Goal: Obtain resource: Download file/media

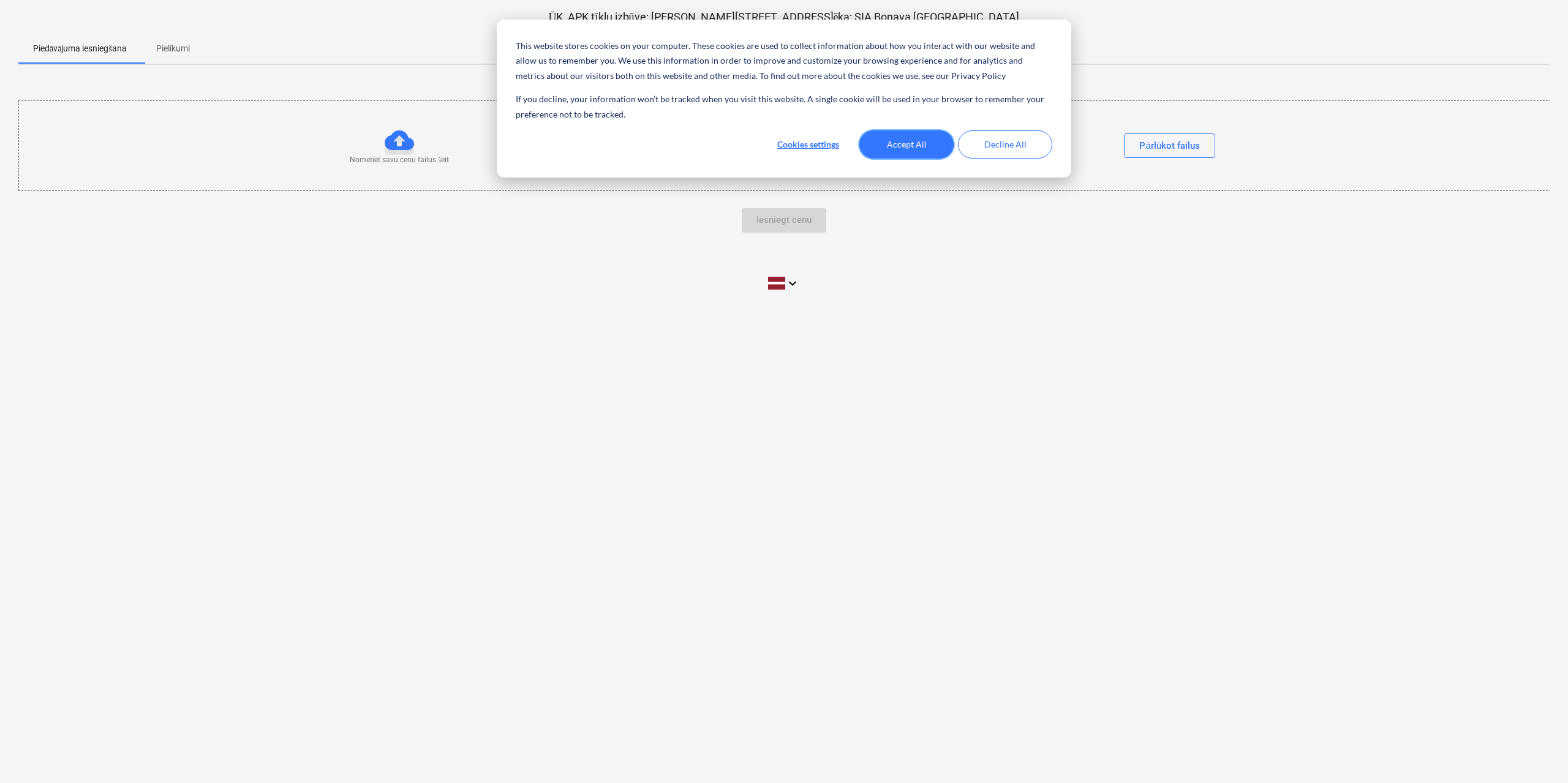
click at [932, 140] on button "Accept All" at bounding box center [906, 144] width 95 height 28
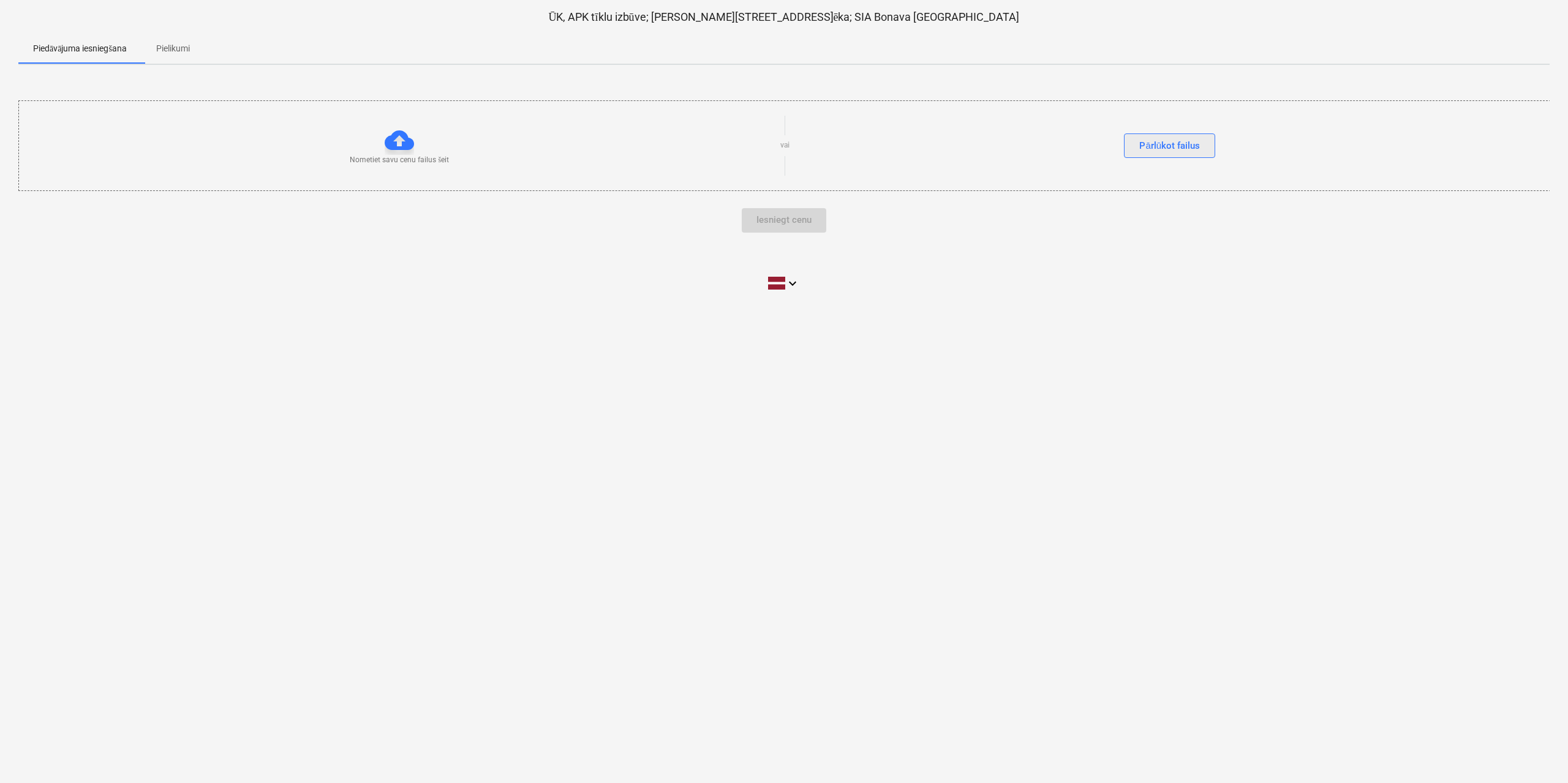
click at [1173, 146] on div "Pārlūkot failus" at bounding box center [1169, 146] width 61 height 16
click at [176, 46] on p "Pielikumi" at bounding box center [173, 48] width 34 height 13
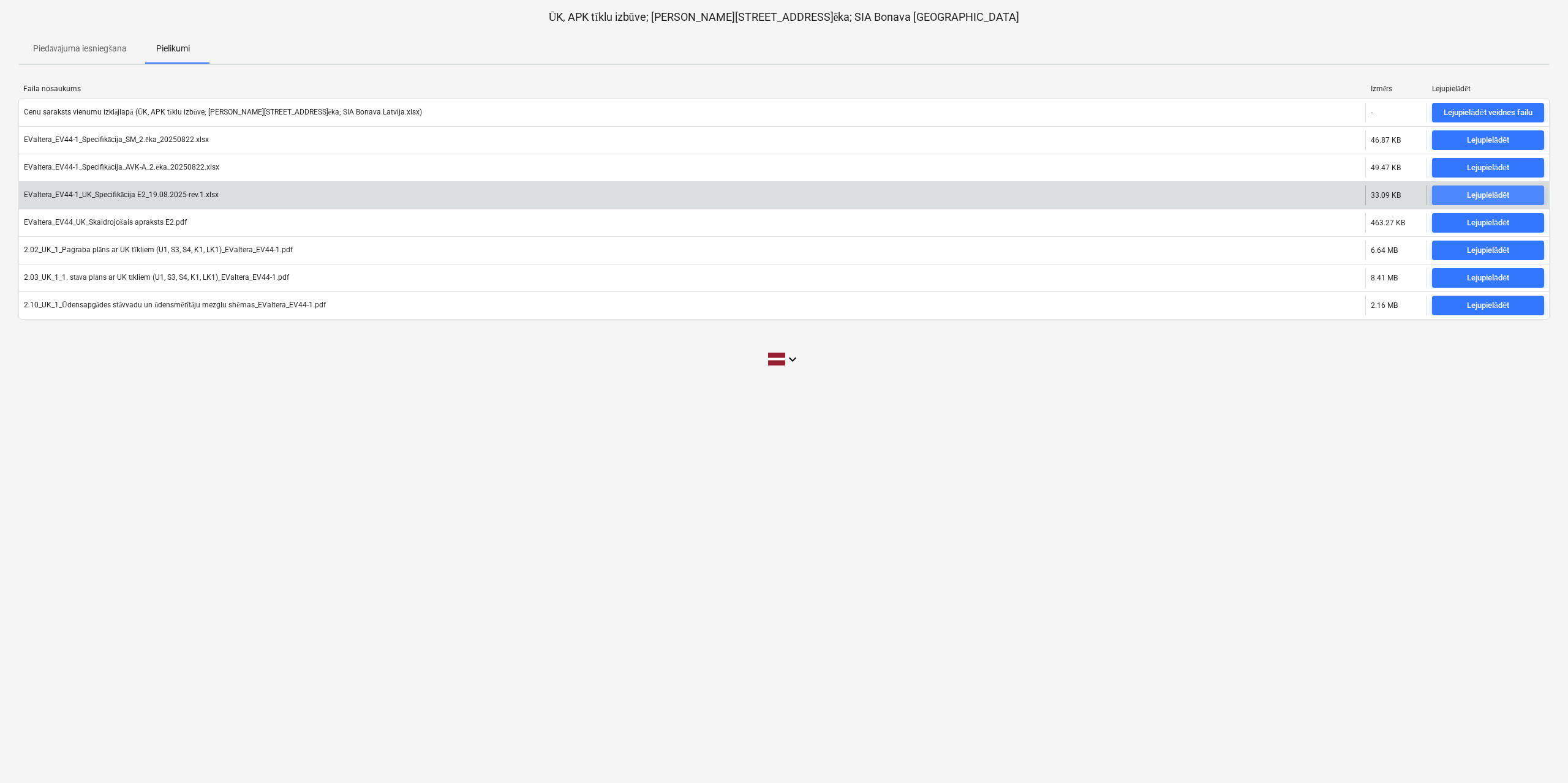
click at [1478, 198] on div "Lejupielādēt" at bounding box center [1487, 195] width 42 height 14
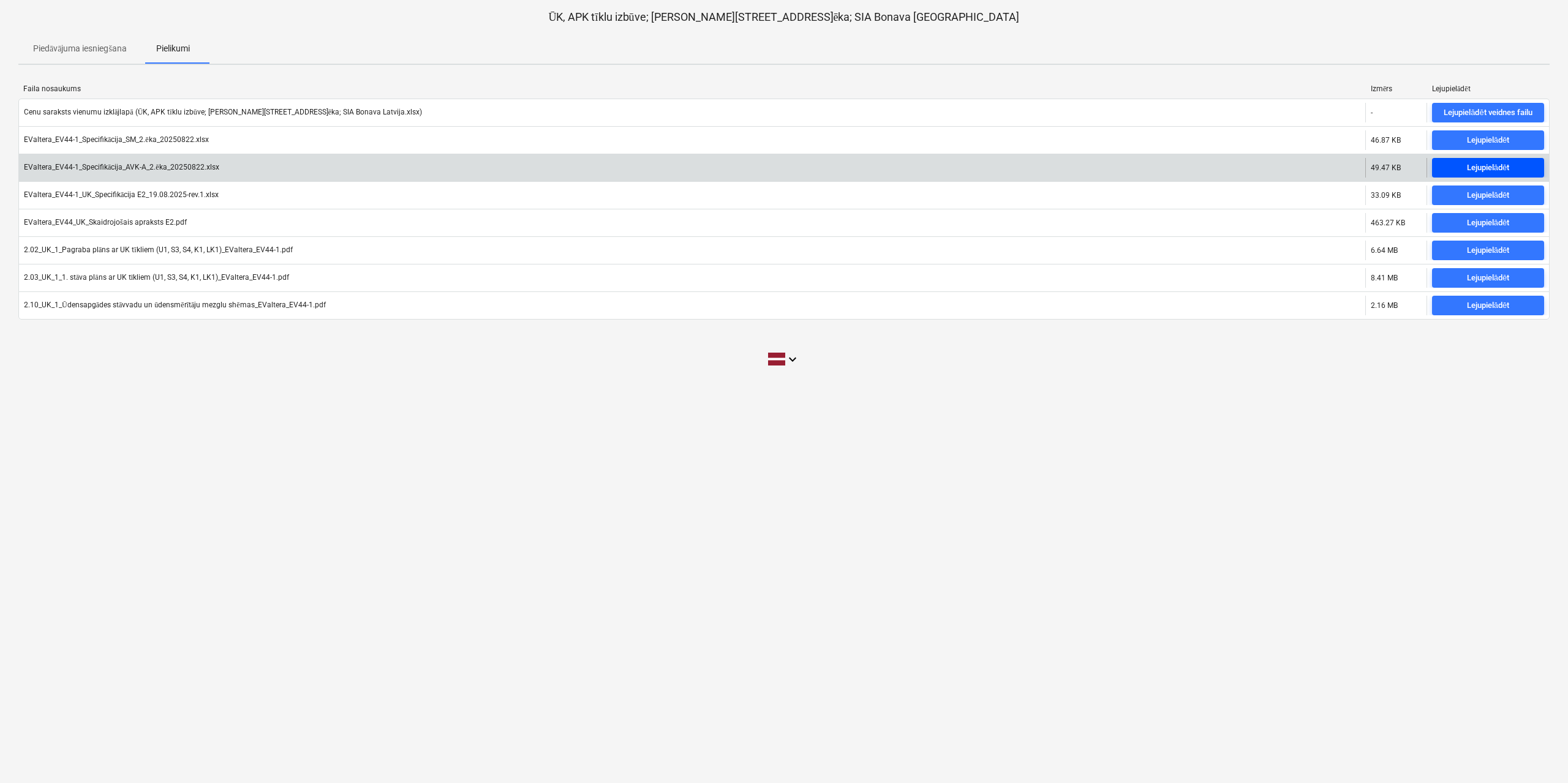
click at [1493, 166] on div "Lejupielādēt" at bounding box center [1487, 168] width 42 height 14
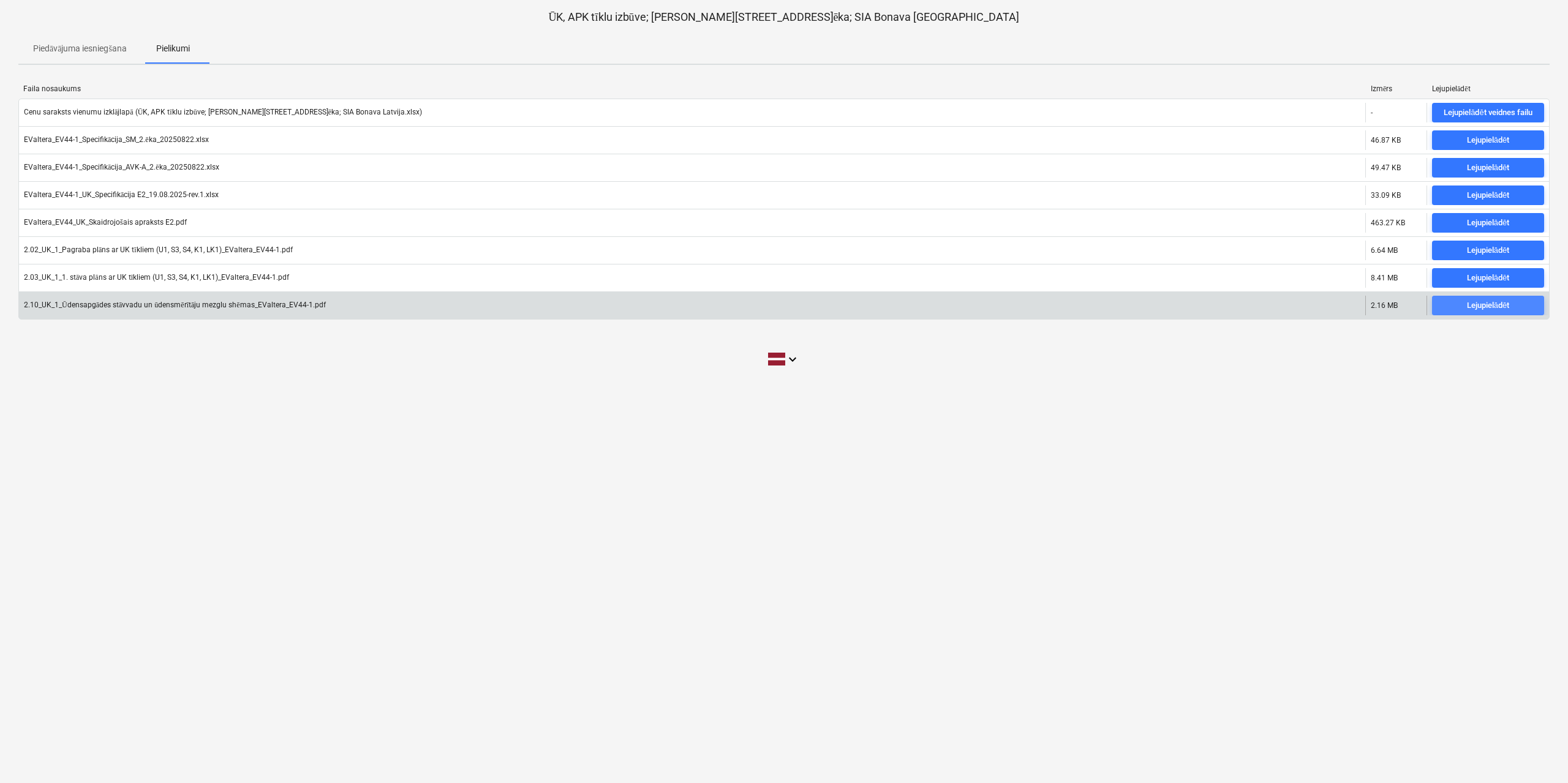
click at [1480, 307] on div "Lejupielādēt" at bounding box center [1487, 306] width 42 height 14
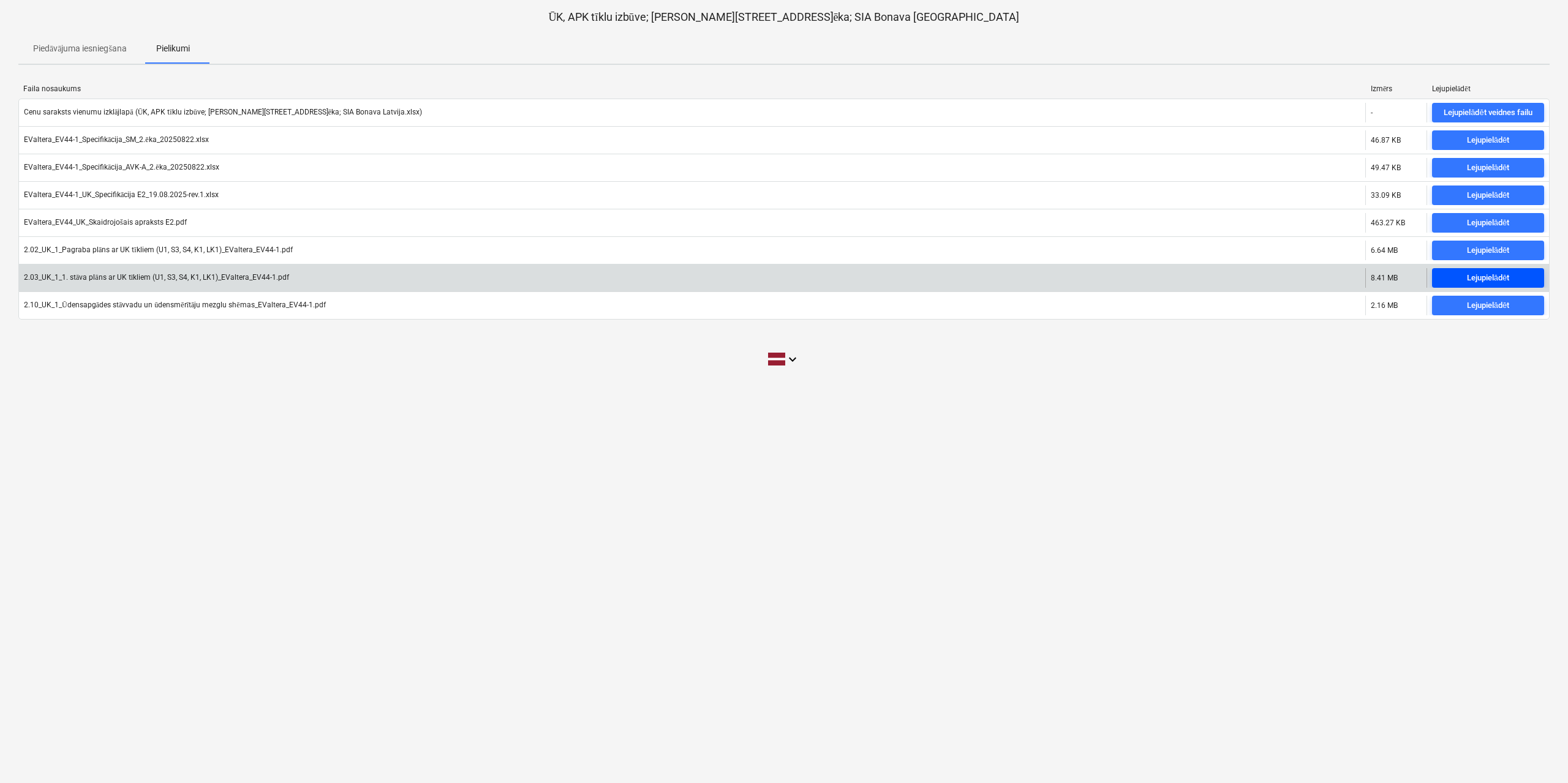
click at [1493, 280] on div "Lejupielādēt" at bounding box center [1487, 278] width 42 height 14
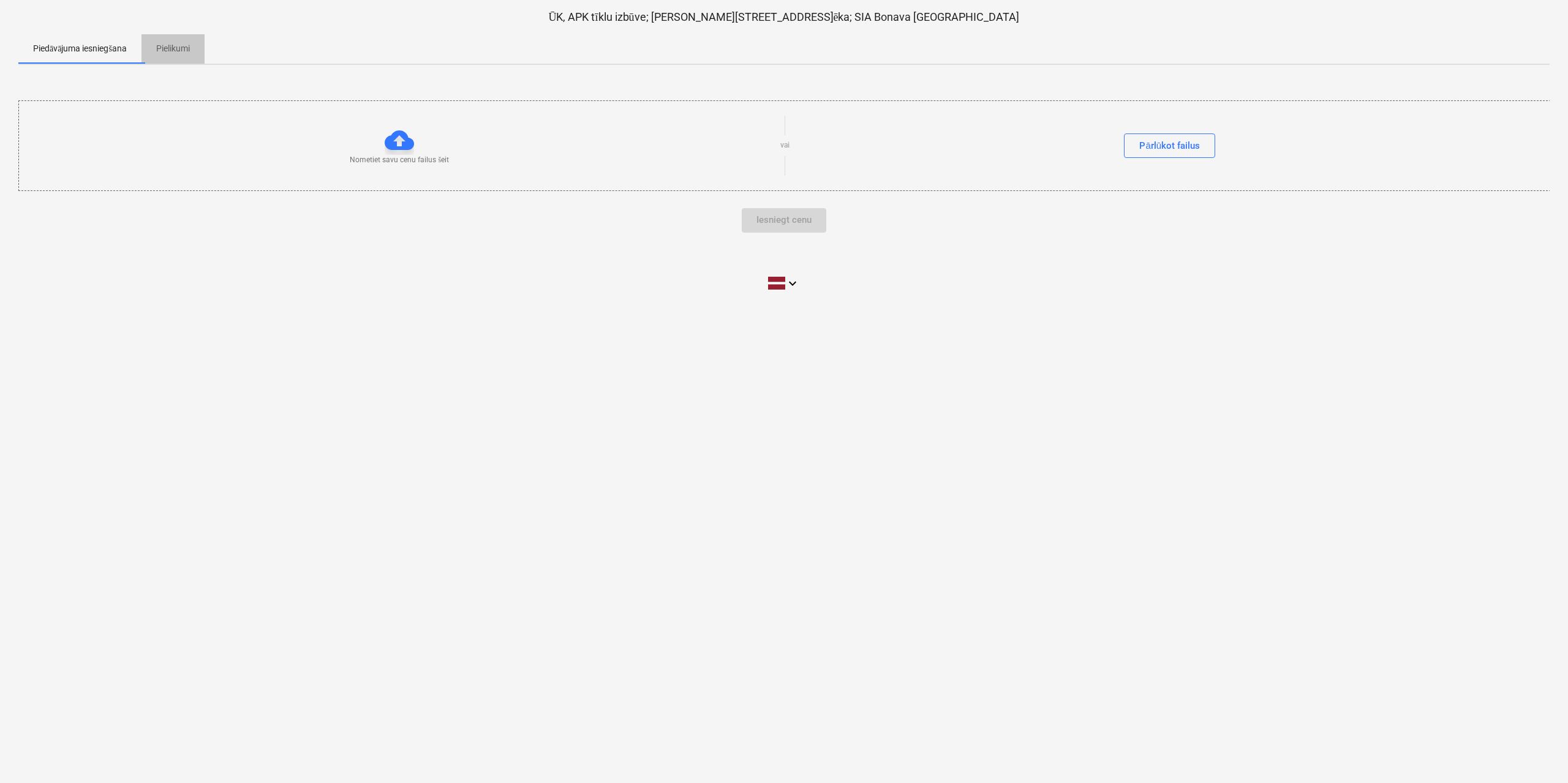
click at [173, 55] on p "Pielikumi" at bounding box center [173, 48] width 34 height 13
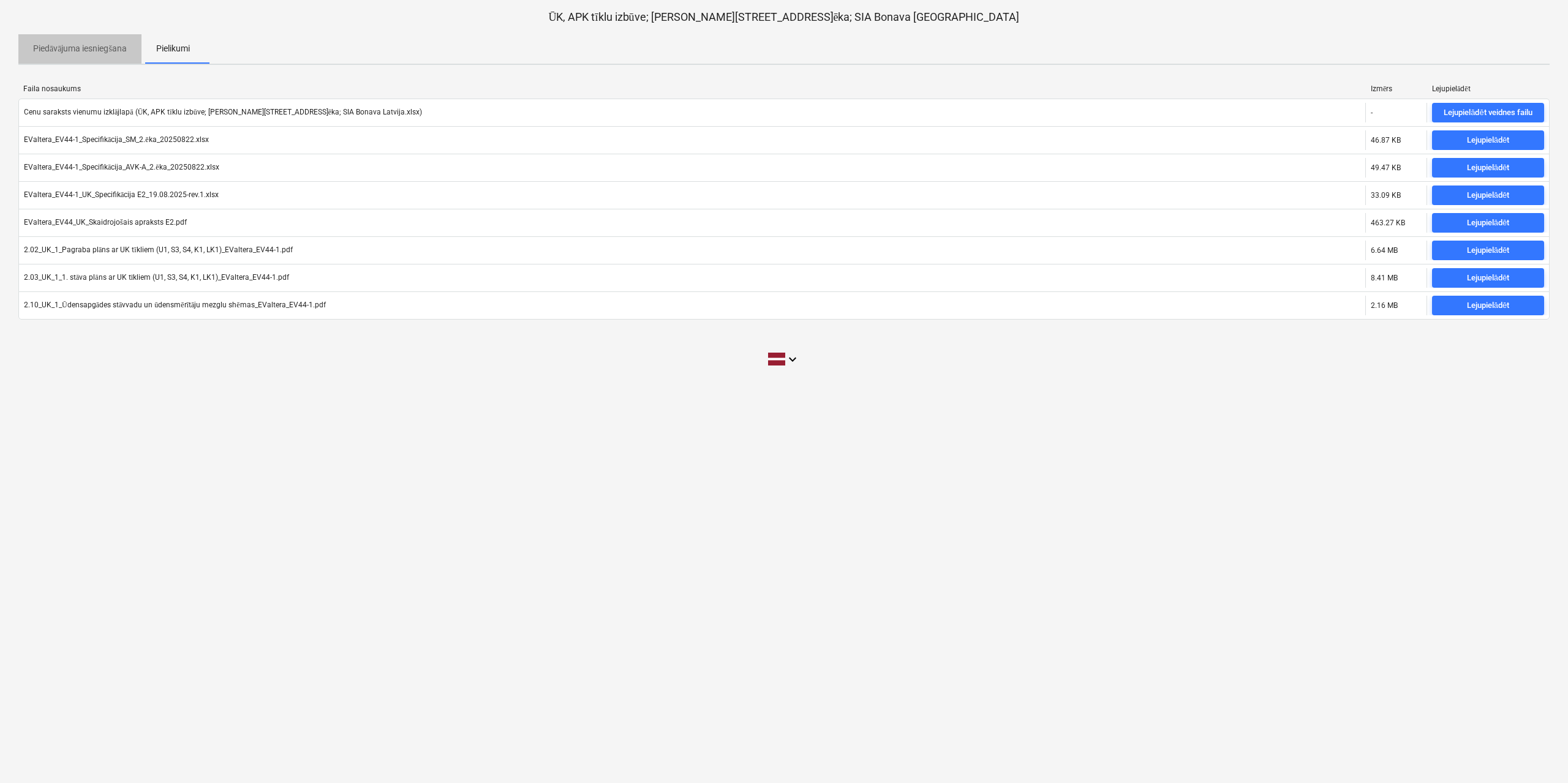
click at [34, 49] on p "Piedāvājuma iesniegšana" at bounding box center [80, 48] width 94 height 13
